Goal: Task Accomplishment & Management: Complete application form

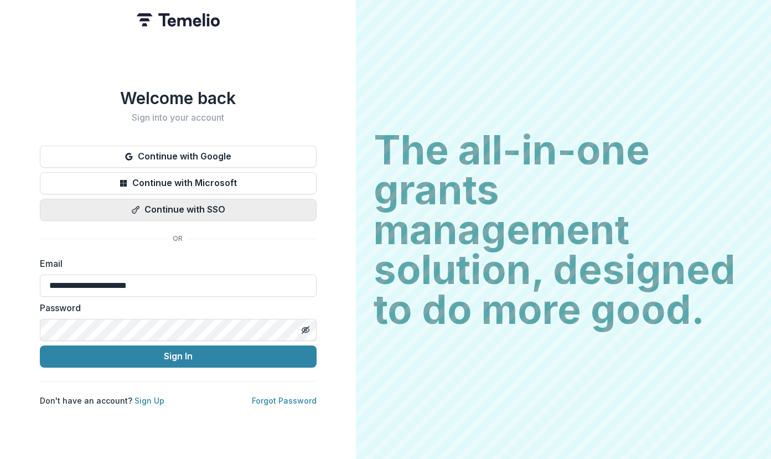
click at [214, 203] on button "Continue with SSO" at bounding box center [178, 210] width 277 height 22
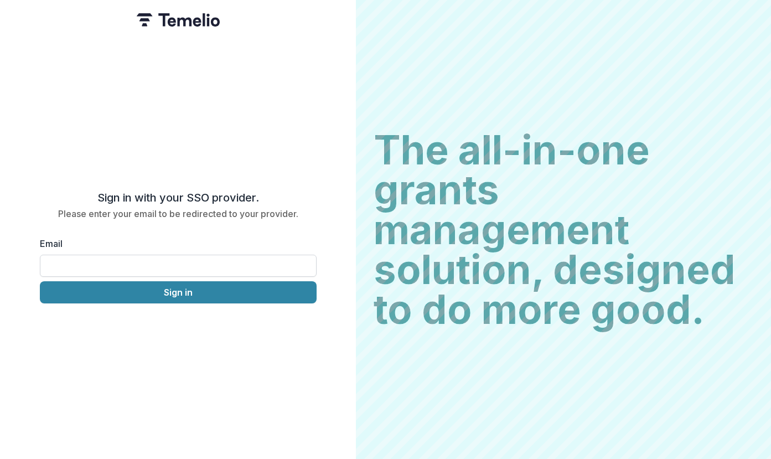
click at [104, 255] on input "Email" at bounding box center [178, 266] width 277 height 22
type input "**********"
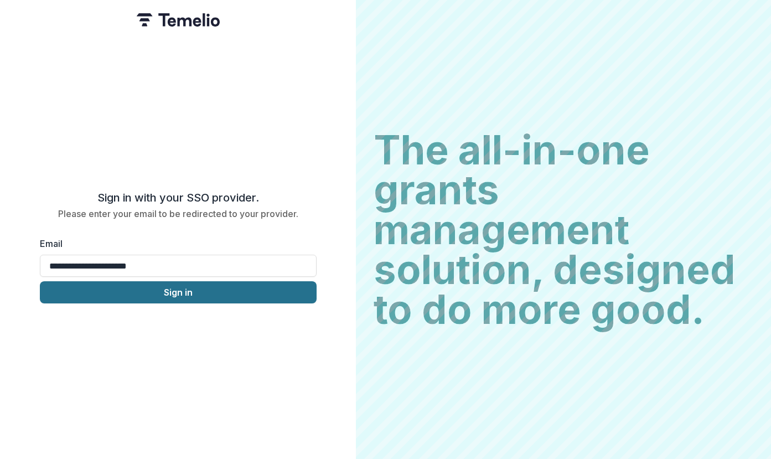
click at [152, 295] on button "Sign in" at bounding box center [178, 292] width 277 height 22
